Goal: Task Accomplishment & Management: Manage account settings

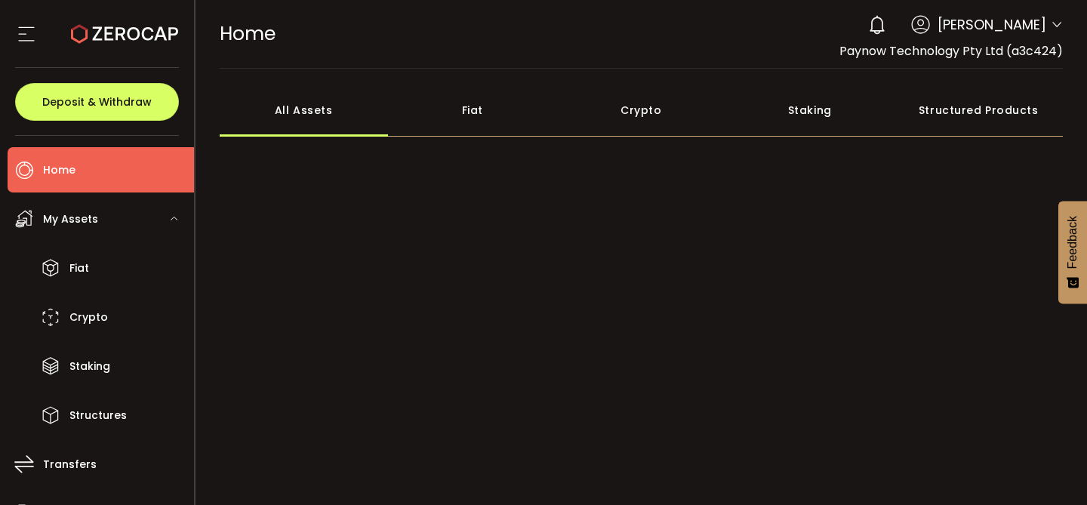
click at [473, 110] on div "Fiat" at bounding box center [472, 110] width 169 height 53
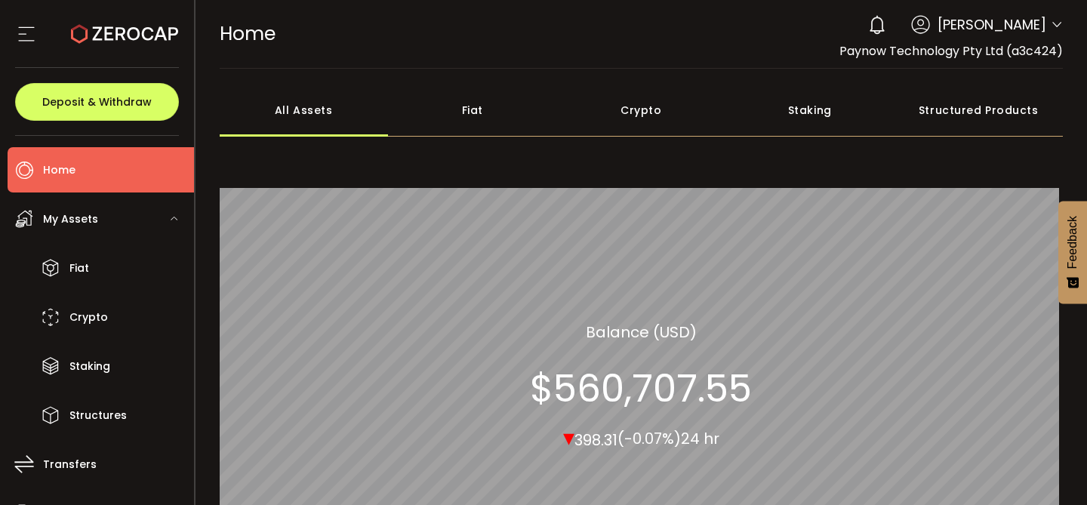
click at [470, 117] on div "Fiat" at bounding box center [472, 110] width 169 height 53
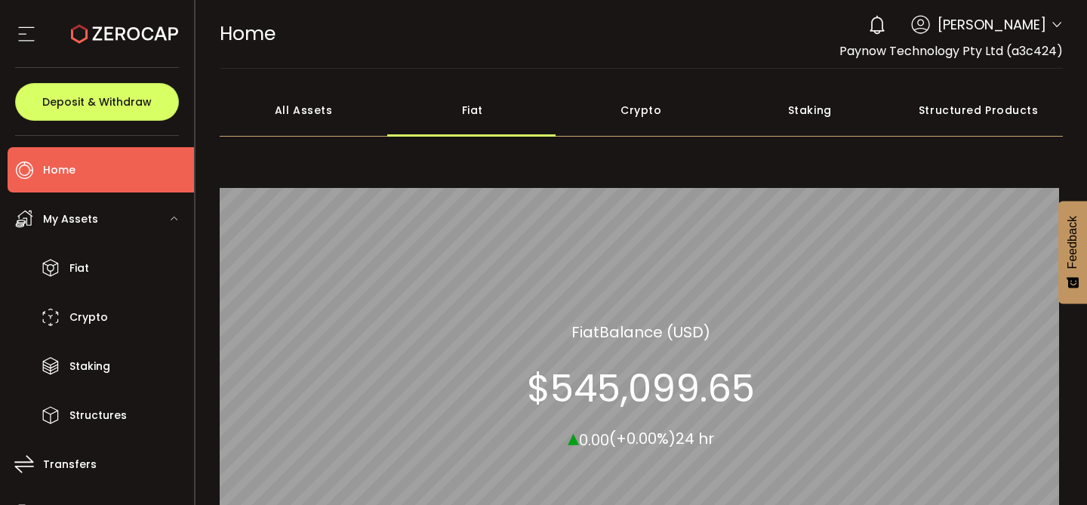
click at [103, 173] on li "Home" at bounding box center [101, 169] width 186 height 45
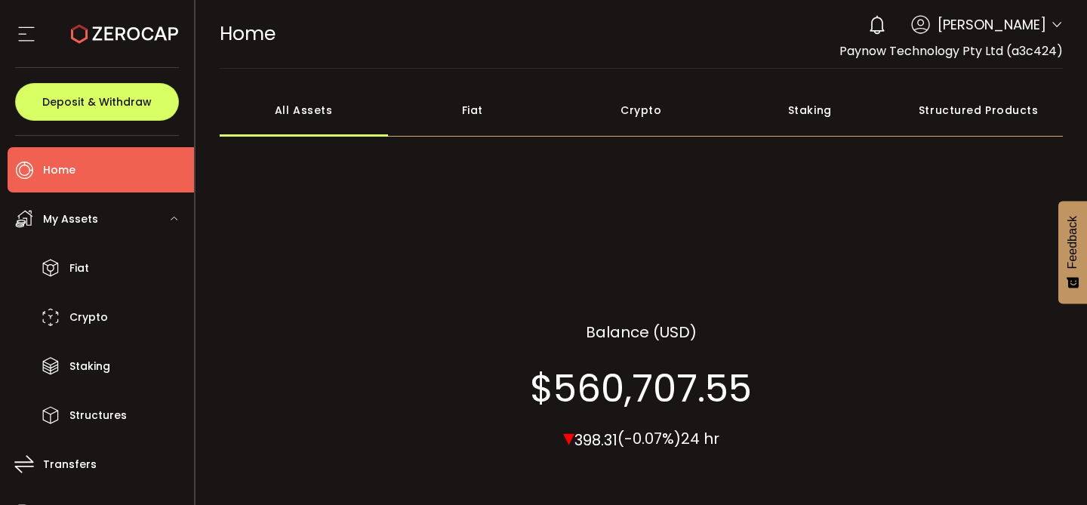
click at [469, 114] on div "Fiat" at bounding box center [472, 110] width 169 height 53
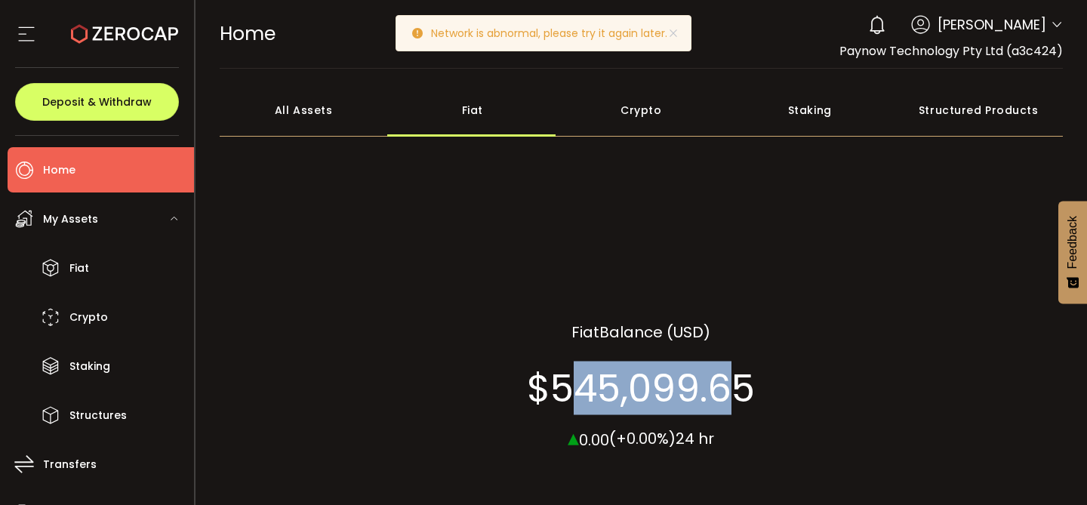
drag, startPoint x: 559, startPoint y: 396, endPoint x: 735, endPoint y: 386, distance: 176.2
click at [735, 386] on section "$545,099.65" at bounding box center [641, 387] width 228 height 45
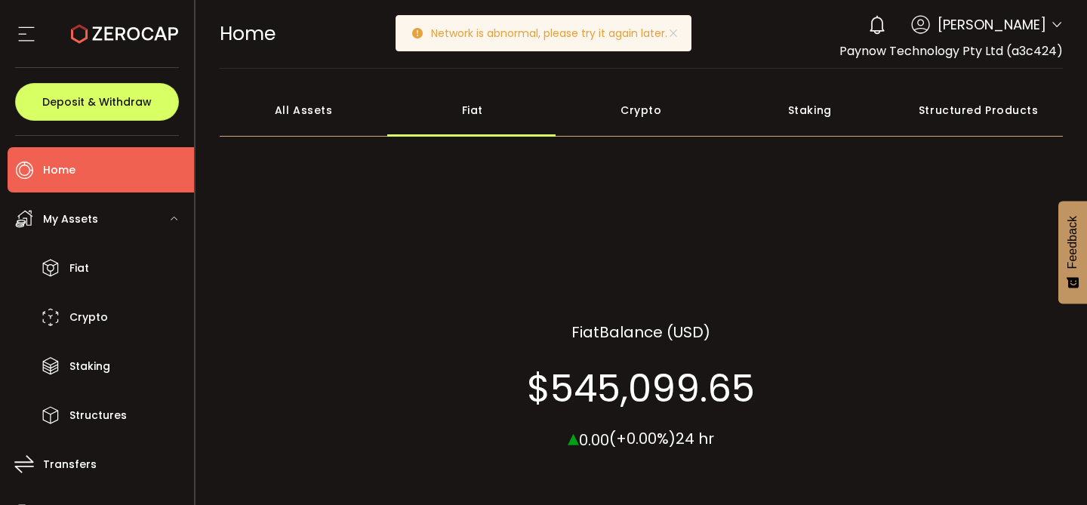
click at [84, 165] on li "Home" at bounding box center [101, 169] width 186 height 45
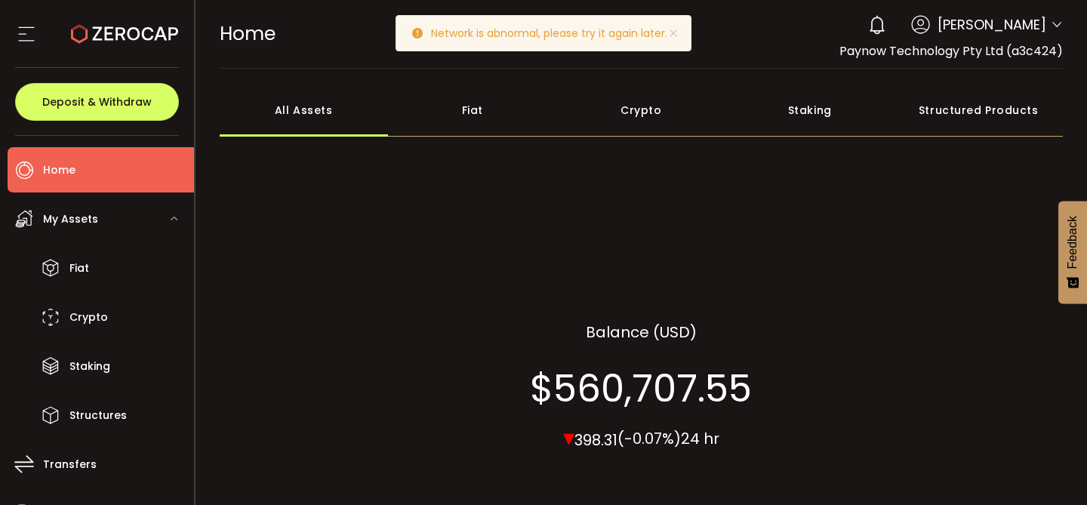
click at [301, 115] on div "All Assets" at bounding box center [304, 110] width 169 height 53
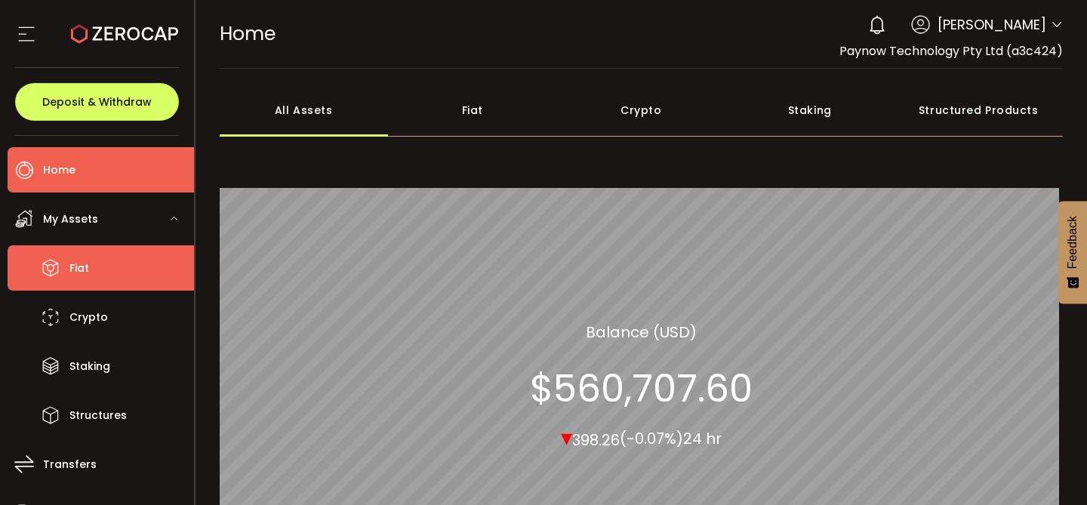
click at [100, 280] on li "Fiat" at bounding box center [101, 267] width 186 height 45
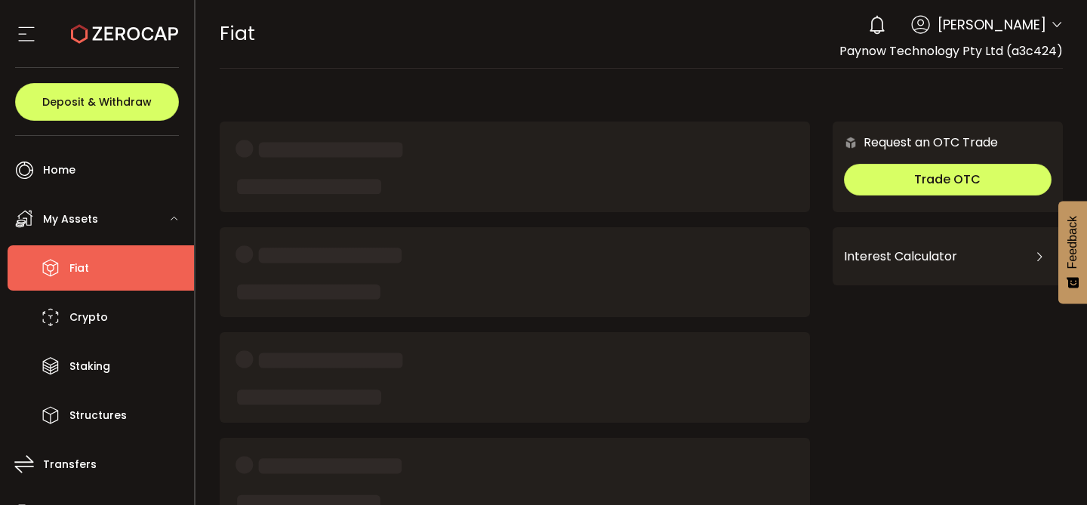
click at [85, 267] on span "Fiat" at bounding box center [79, 268] width 20 height 22
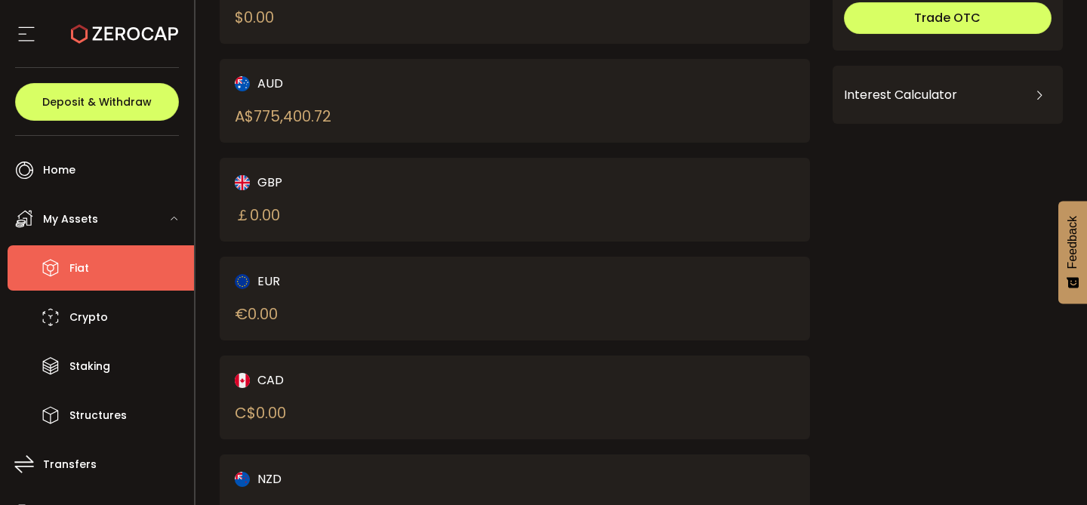
scroll to position [139, 0]
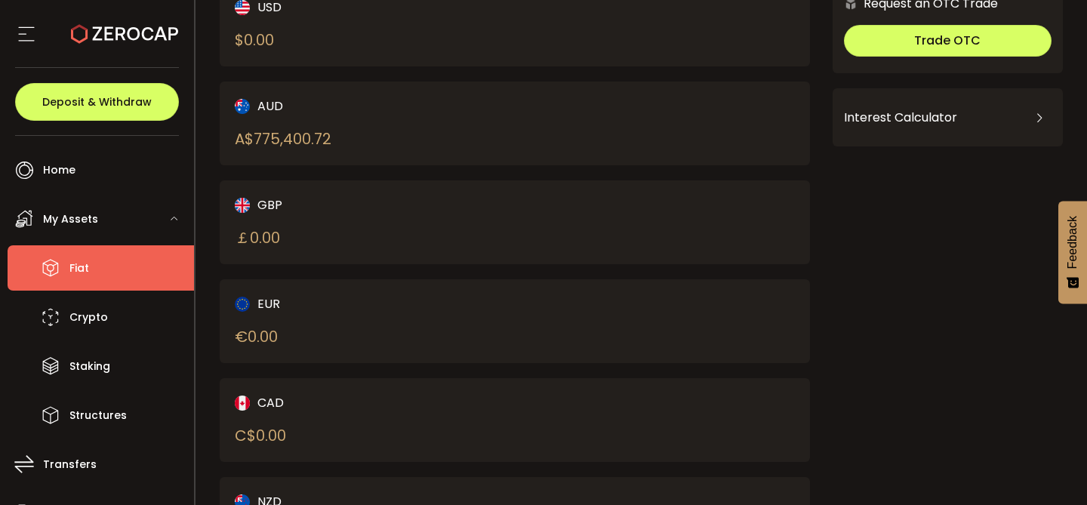
click at [383, 125] on div "AUD A$ 775,400.72" at bounding box center [361, 124] width 252 height 54
click at [270, 110] on div "AUD" at bounding box center [361, 106] width 252 height 19
click at [293, 134] on div "A$ 775,400.72" at bounding box center [283, 139] width 97 height 23
click at [96, 102] on span "Deposit & Withdraw" at bounding box center [96, 102] width 109 height 11
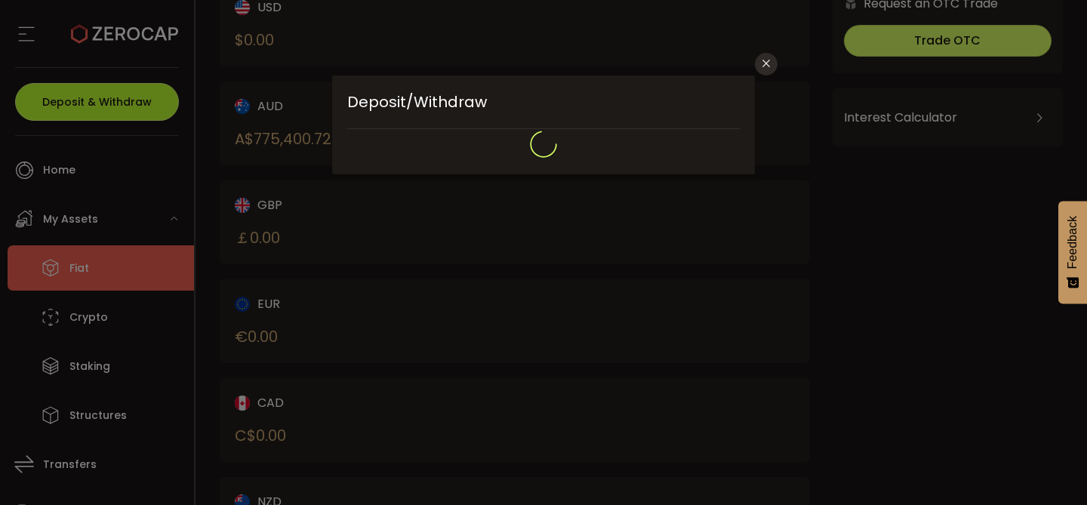
type input "**********"
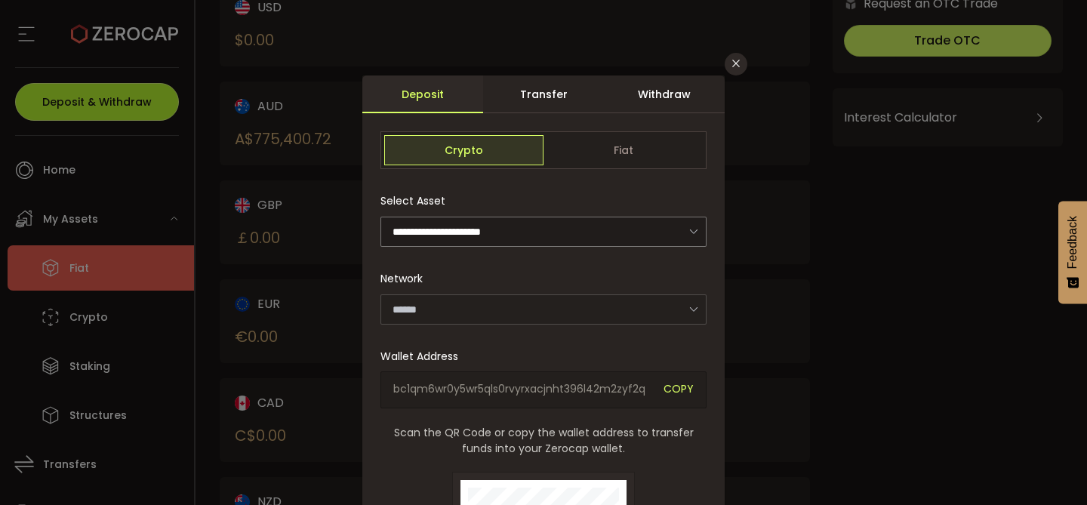
type input "*******"
click at [670, 88] on div "Withdraw" at bounding box center [664, 94] width 121 height 38
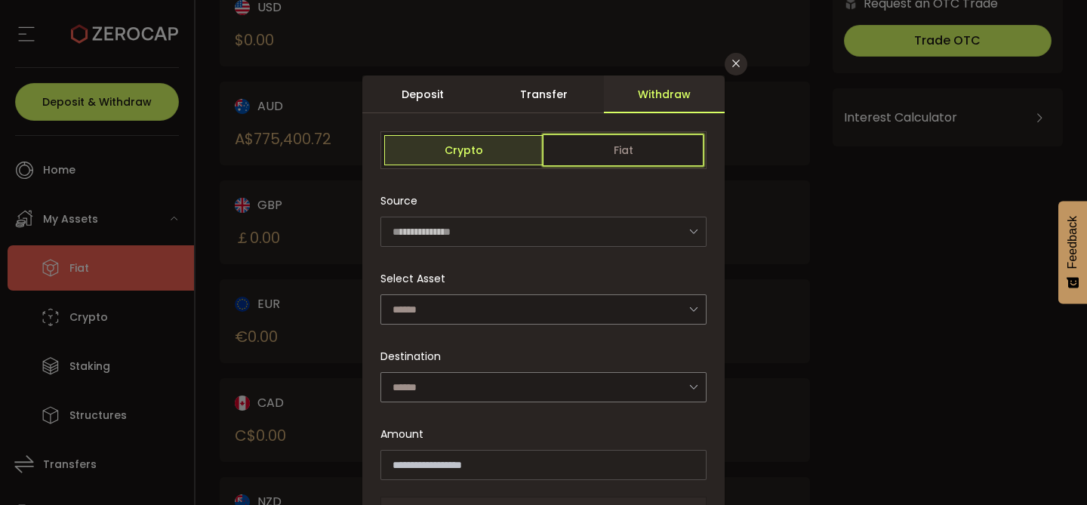
click at [615, 138] on span "Fiat" at bounding box center [623, 150] width 159 height 30
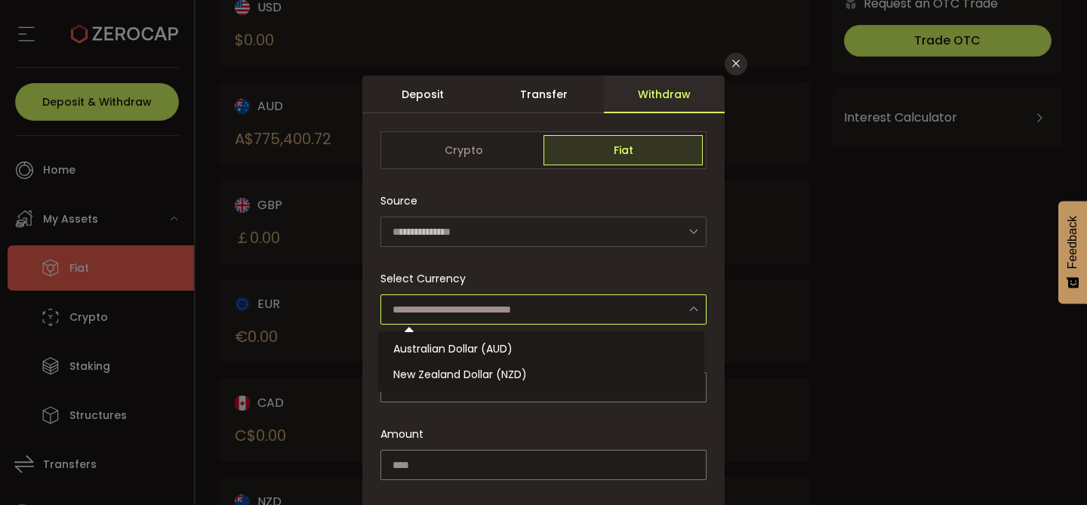
click at [548, 304] on input "dialog" at bounding box center [544, 309] width 326 height 30
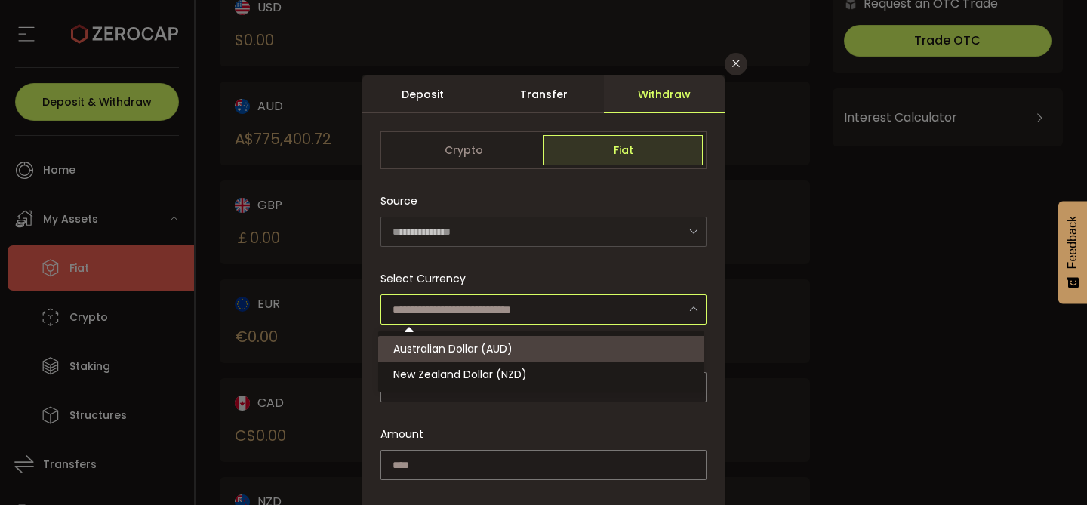
click at [514, 354] on li "Australian Dollar (AUD)" at bounding box center [543, 349] width 331 height 26
type input "**********"
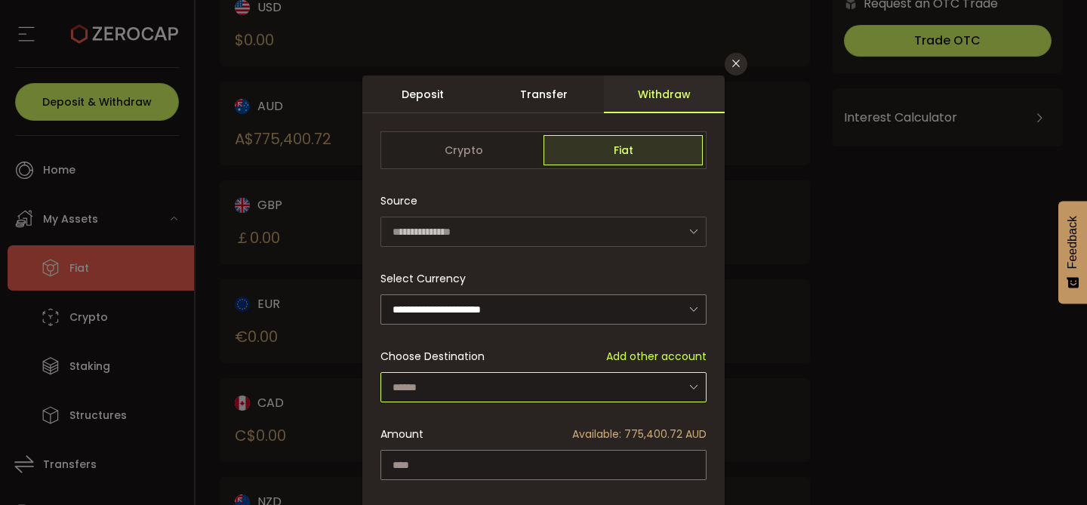
click at [485, 390] on input "dialog" at bounding box center [544, 387] width 326 height 30
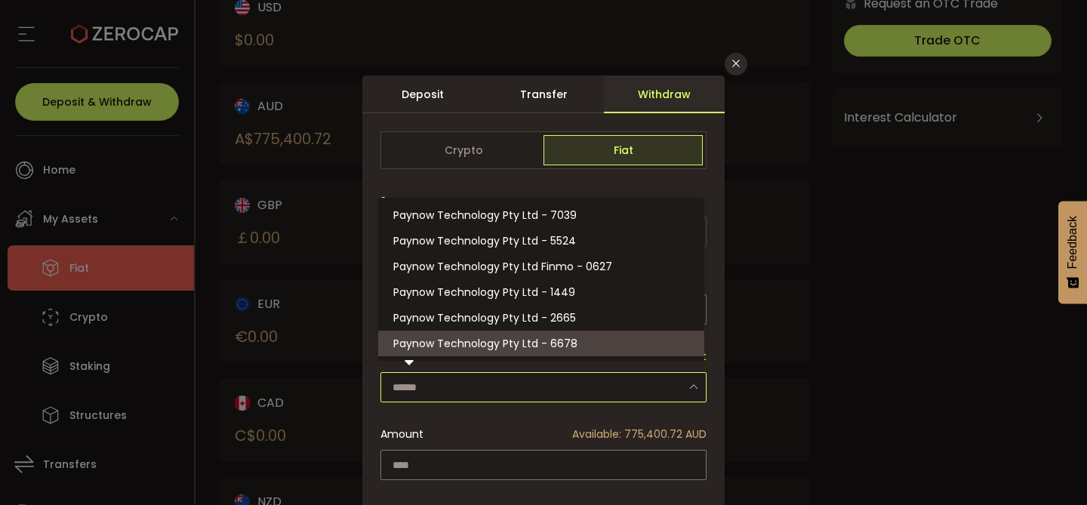
click at [523, 386] on input "dialog" at bounding box center [544, 387] width 326 height 30
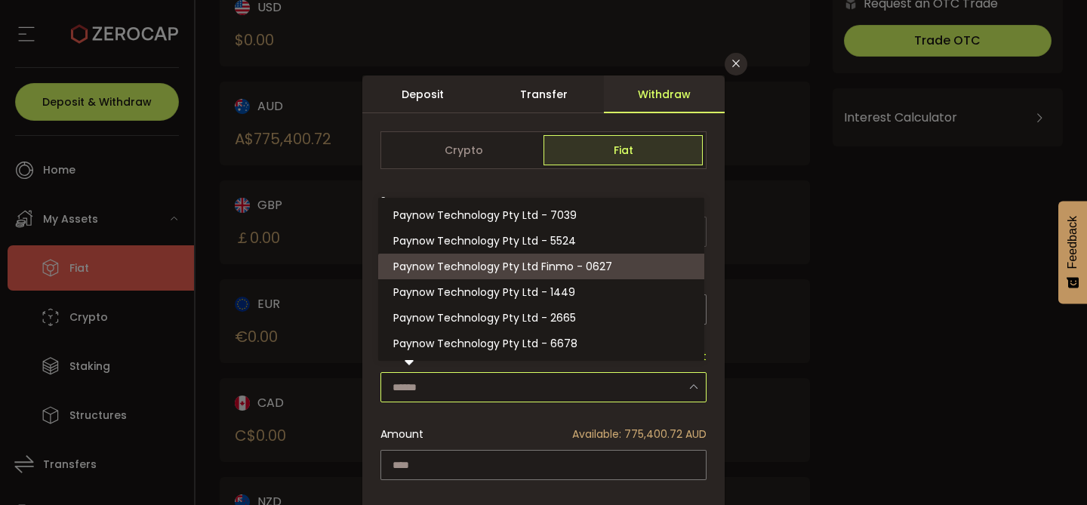
click at [535, 270] on span "Paynow Technology Pty Ltd Finmo - 0627" at bounding box center [502, 266] width 219 height 15
type input "**********"
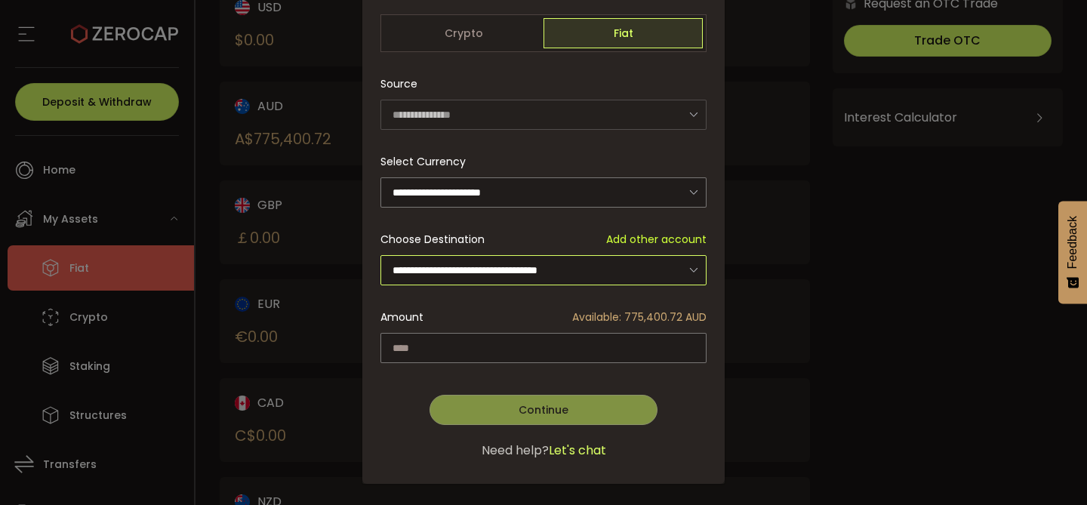
scroll to position [130, 0]
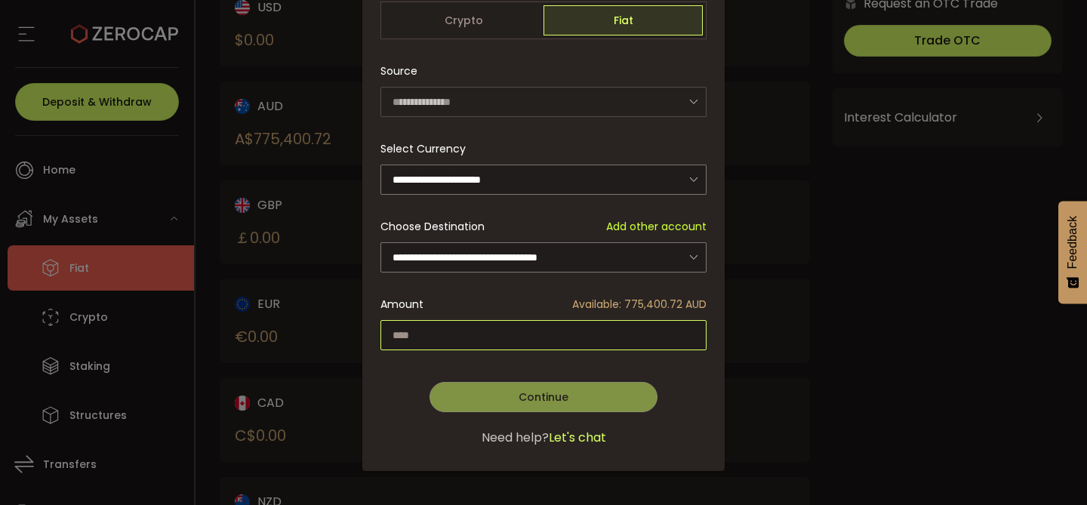
click at [467, 333] on input "dialog" at bounding box center [544, 335] width 326 height 30
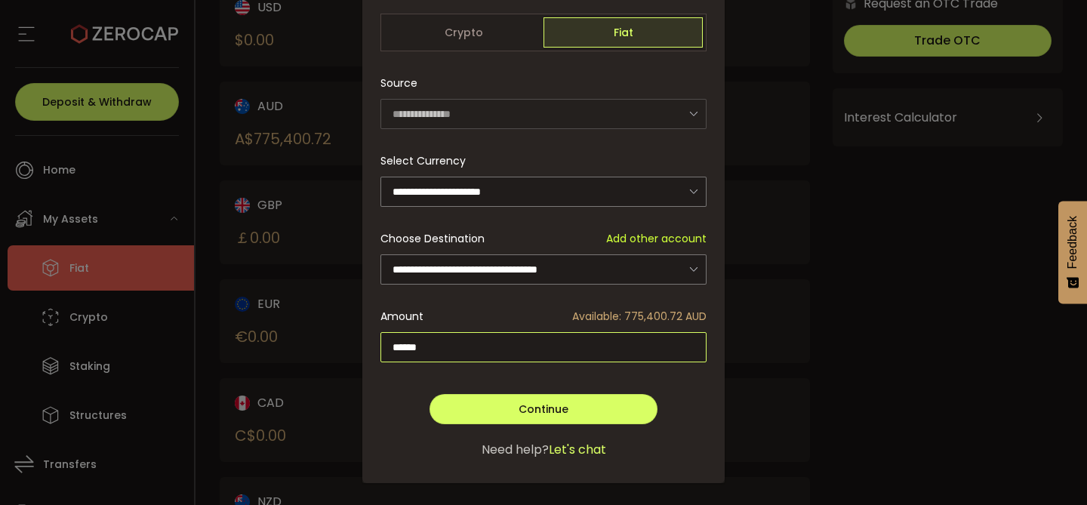
scroll to position [106, 0]
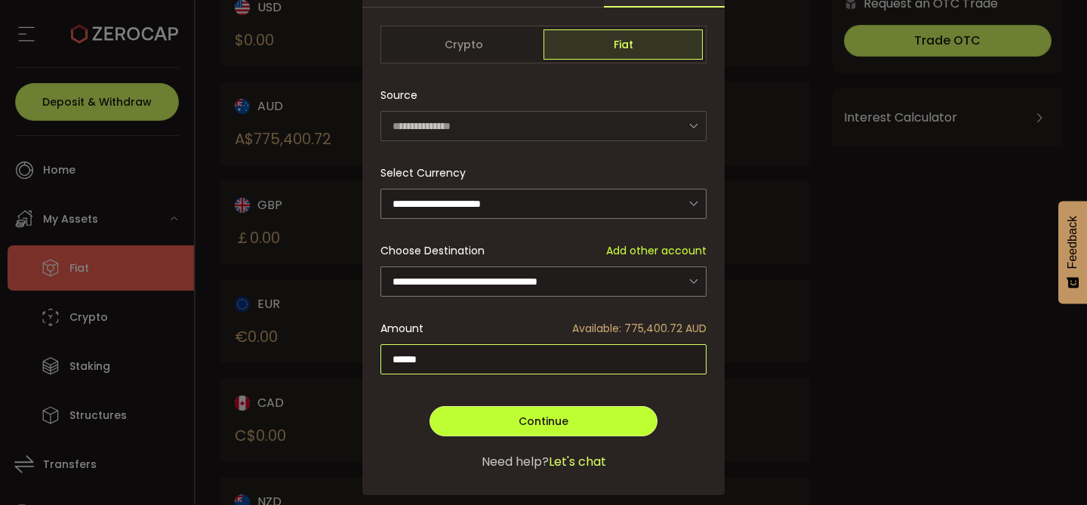
type input "******"
click at [528, 414] on span "Continue" at bounding box center [544, 421] width 50 height 15
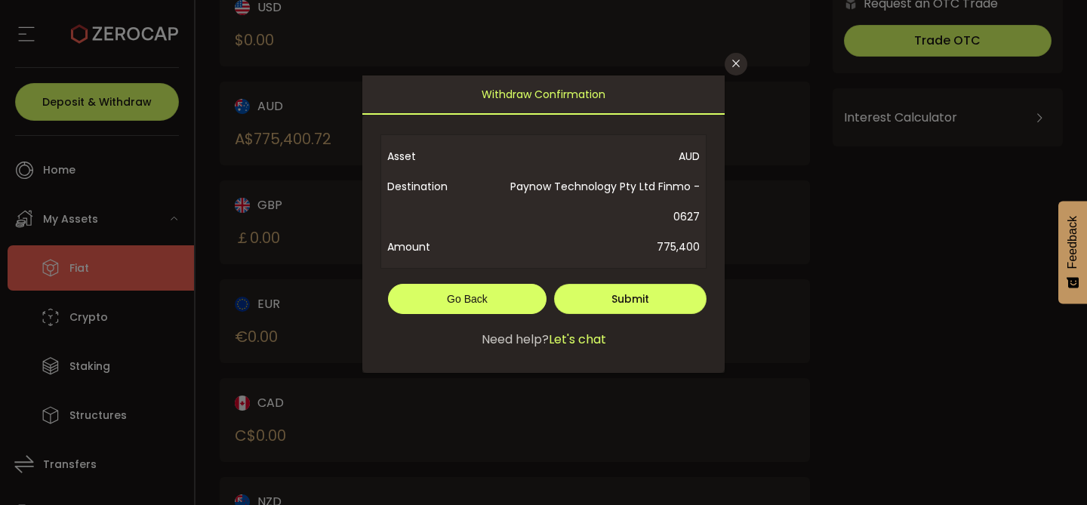
click at [477, 293] on span "Go Back" at bounding box center [467, 299] width 41 height 12
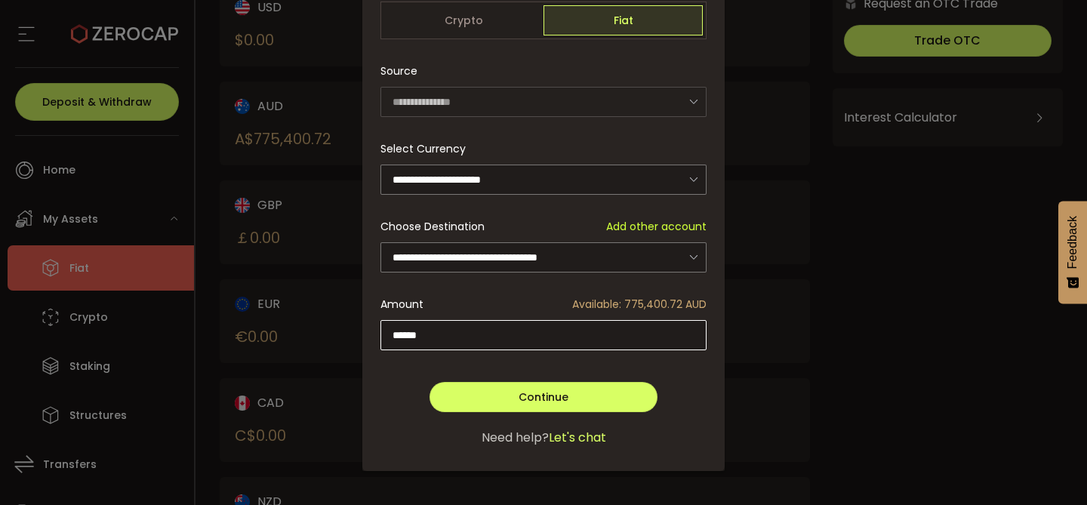
scroll to position [130, 0]
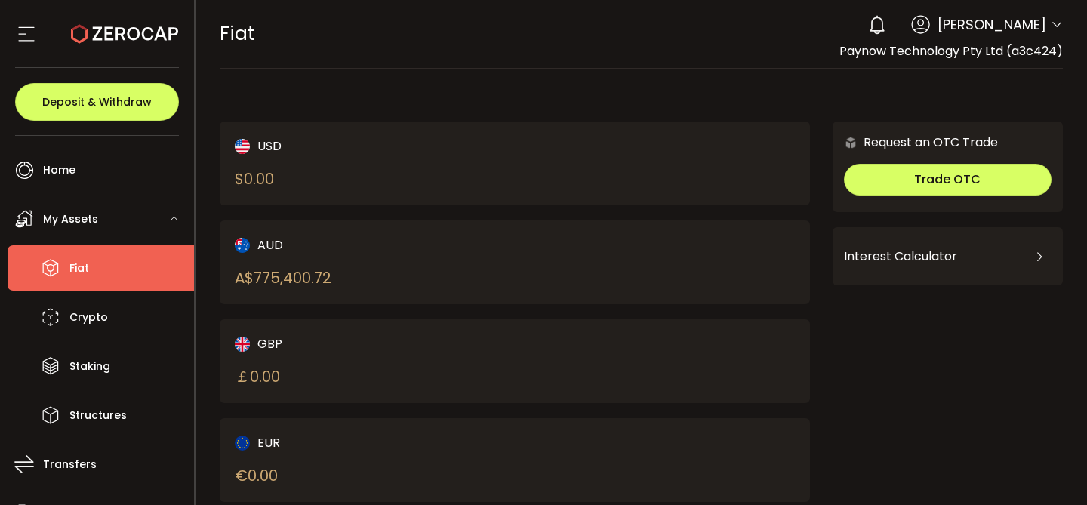
click at [670, 77] on main "USD $ 0.00 AUD A$ 775,400.72 GBP ￡ 0.00 EUR € 0.00 CAD C$ 0.00 NZD Request an O…" at bounding box center [642, 407] width 892 height 676
